Goal: Task Accomplishment & Management: Manage account settings

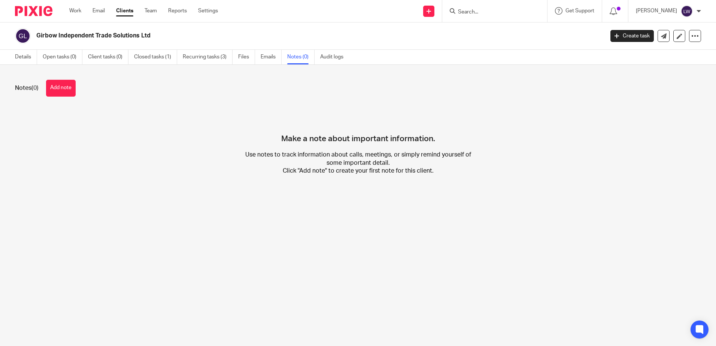
click at [103, 7] on div "Work Email Clients Team Reports Settings Work Email Clients Team Reports Settin…" at bounding box center [145, 11] width 167 height 22
click at [101, 13] on link "Email" at bounding box center [98, 10] width 12 height 7
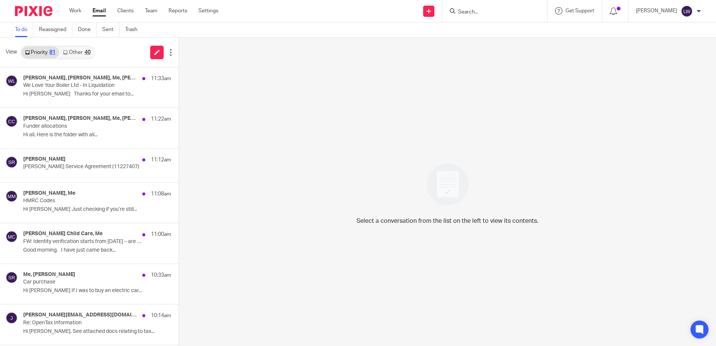
click at [98, 10] on link "Email" at bounding box center [98, 10] width 13 height 7
click at [79, 50] on link "Other 40" at bounding box center [76, 52] width 35 height 12
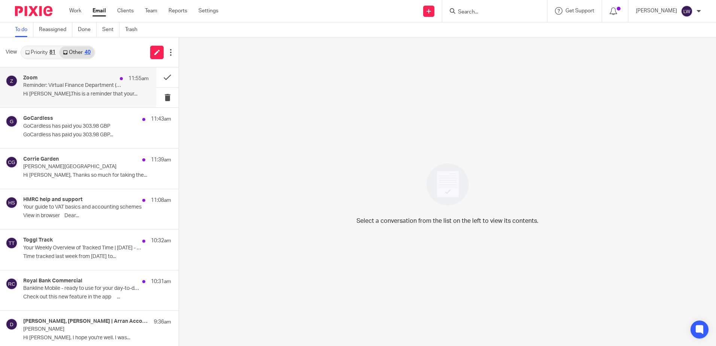
click at [79, 83] on p "Reminder: Virtual Finance Department (VFD) Build Programme - Month 1 starts in …" at bounding box center [73, 85] width 100 height 6
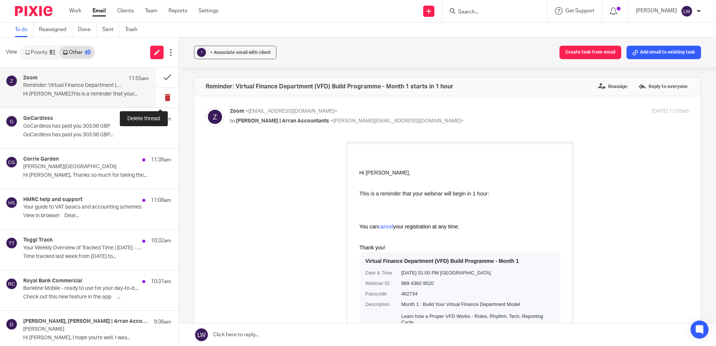
click at [158, 96] on button at bounding box center [167, 98] width 22 height 20
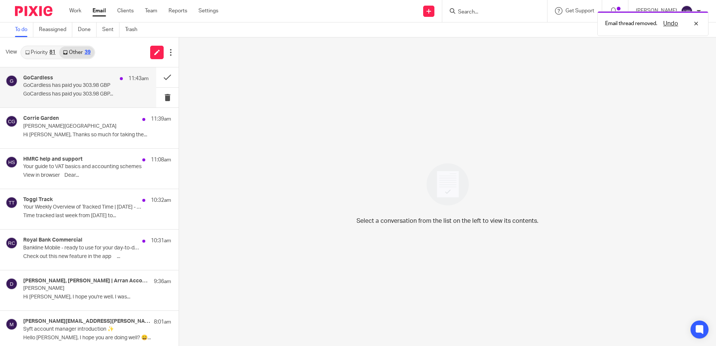
click at [77, 92] on p "GoCardless has paid you 303.98 GBP..." at bounding box center [85, 94] width 125 height 6
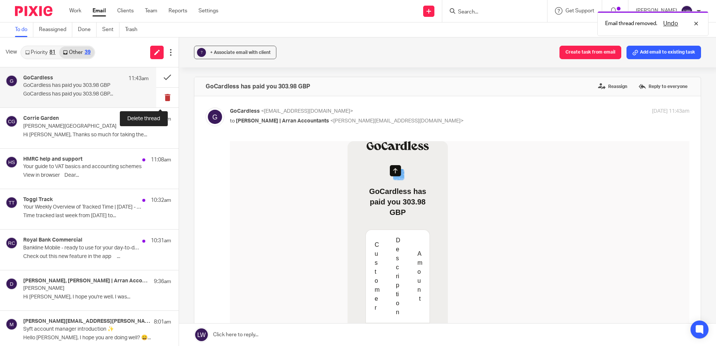
click at [162, 95] on button at bounding box center [167, 98] width 22 height 20
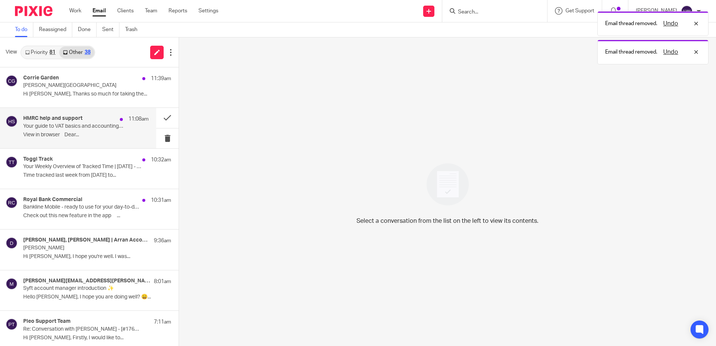
click at [60, 124] on p "Your guide to VAT basics and accounting schemes" at bounding box center [73, 126] width 100 height 6
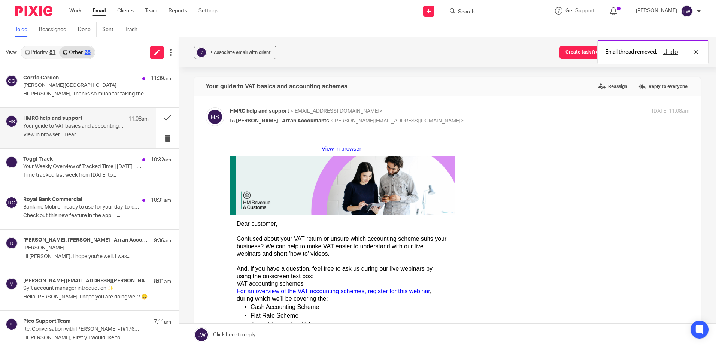
click at [84, 124] on p "Your guide to VAT basics and accounting schemes" at bounding box center [73, 126] width 100 height 6
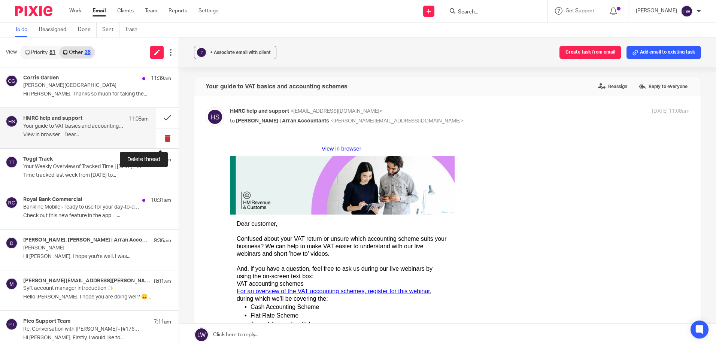
click at [162, 137] on button at bounding box center [167, 138] width 22 height 20
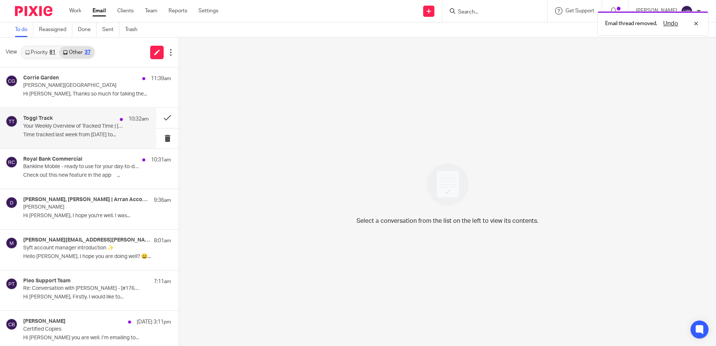
click at [73, 134] on p "Time tracked last week from 09/08/2025 to..." at bounding box center [85, 135] width 125 height 6
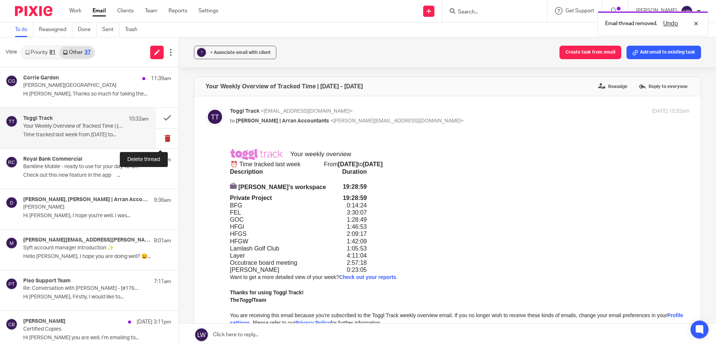
click at [156, 137] on button at bounding box center [167, 138] width 22 height 20
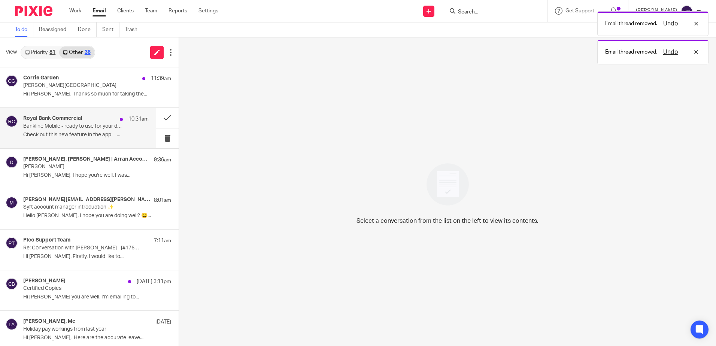
click at [58, 135] on p "Check out this new feature in the app ͏ ͏ ͏ ͏ ͏..." at bounding box center [85, 135] width 125 height 6
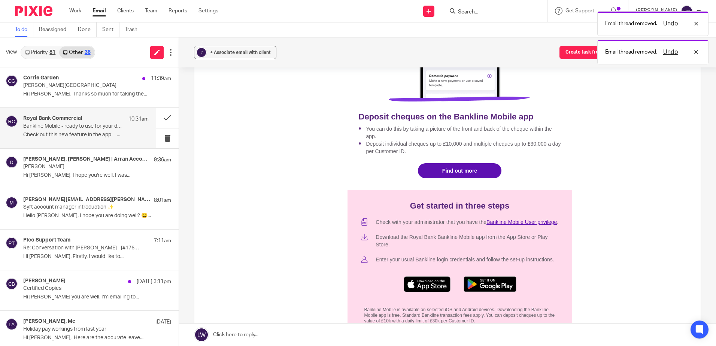
scroll to position [374, 0]
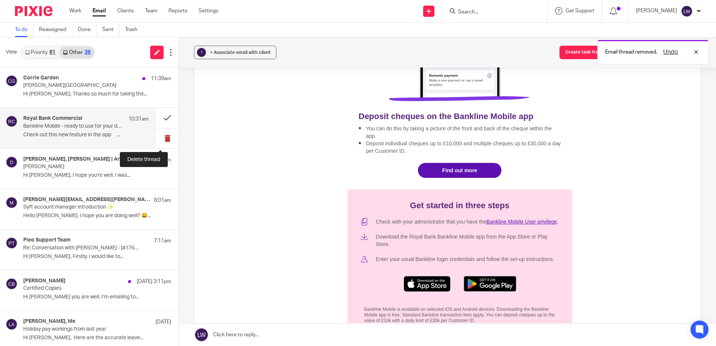
click at [160, 138] on button at bounding box center [167, 138] width 22 height 20
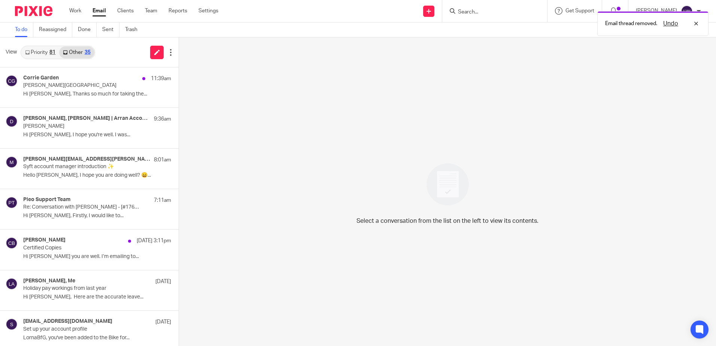
click at [42, 54] on link "Priority 81" at bounding box center [40, 52] width 38 height 12
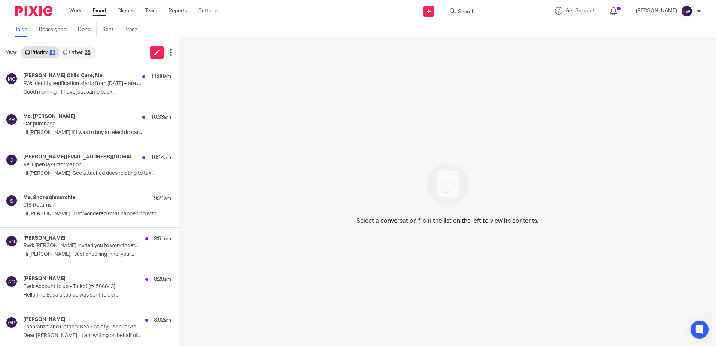
scroll to position [187, 0]
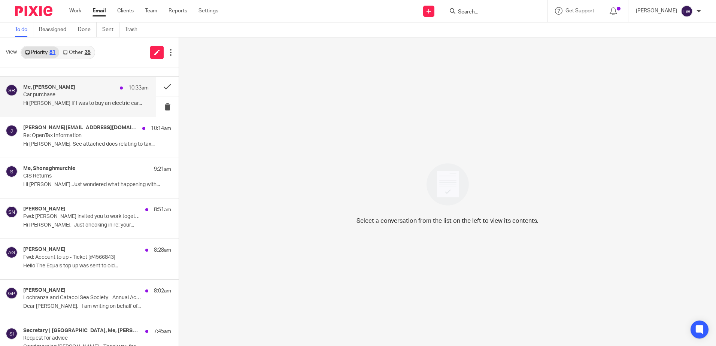
click at [51, 97] on p "Car purchase" at bounding box center [73, 95] width 100 height 6
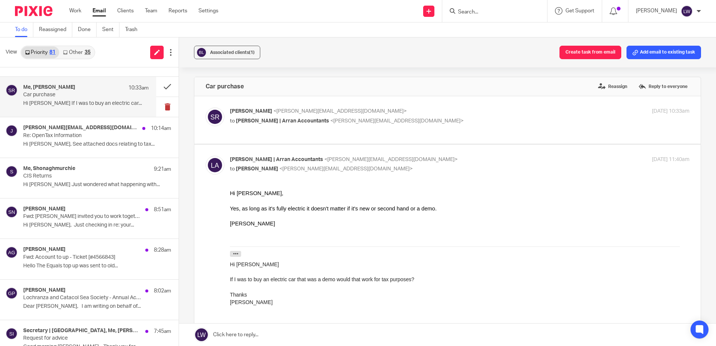
scroll to position [0, 0]
click at [161, 107] on button at bounding box center [167, 107] width 22 height 20
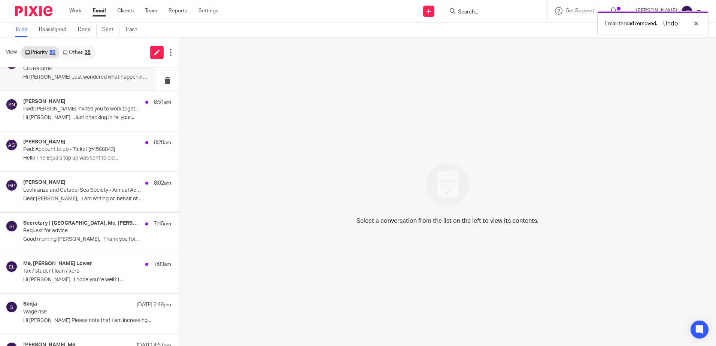
scroll to position [262, 0]
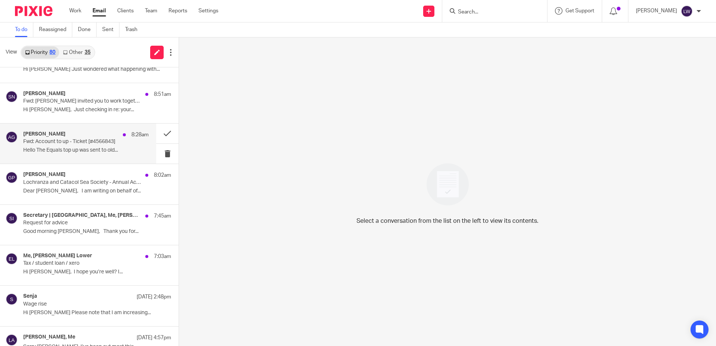
click at [86, 143] on p "Fwd: Account to up - Ticket [#4566843]" at bounding box center [73, 141] width 100 height 6
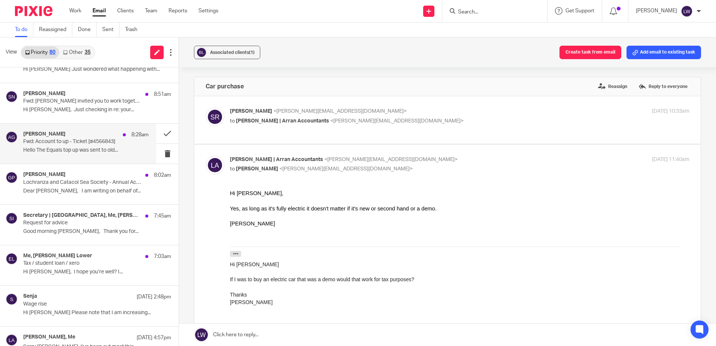
click at [94, 139] on p "Fwd: Account to up - Ticket [#4566843]" at bounding box center [73, 141] width 100 height 6
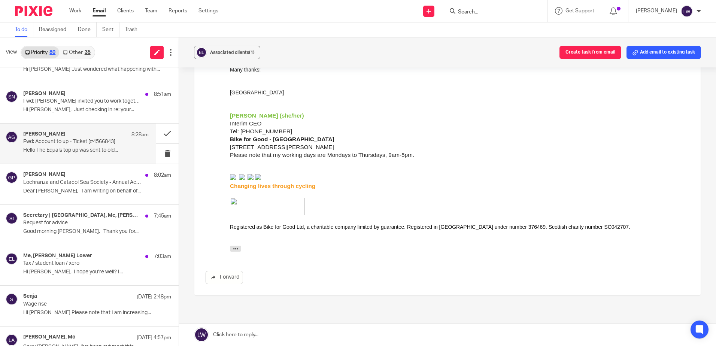
scroll to position [189, 0]
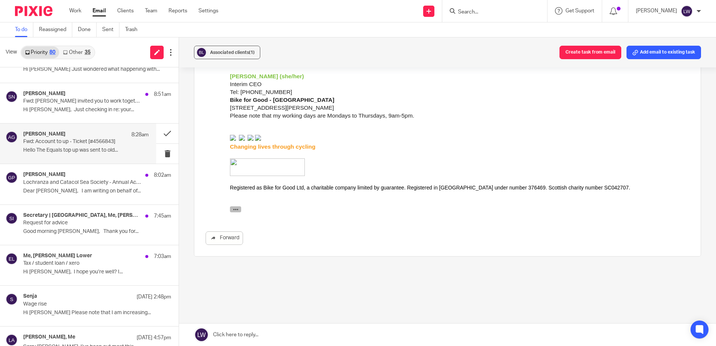
click at [236, 212] on icon "button" at bounding box center [236, 210] width 6 height 6
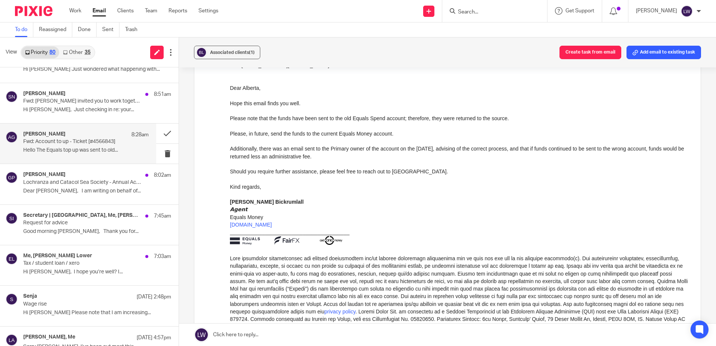
scroll to position [376, 0]
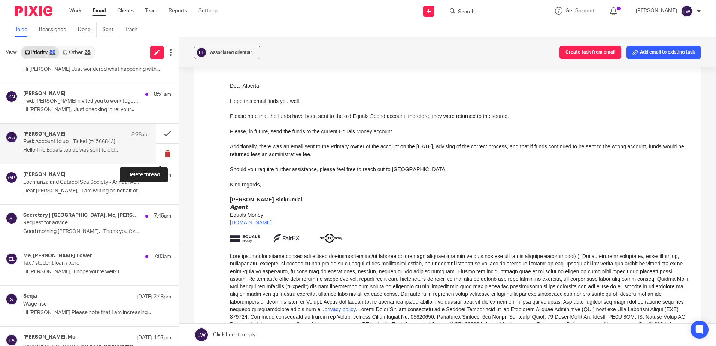
click at [161, 154] on button at bounding box center [167, 154] width 22 height 20
